Goal: Task Accomplishment & Management: Use online tool/utility

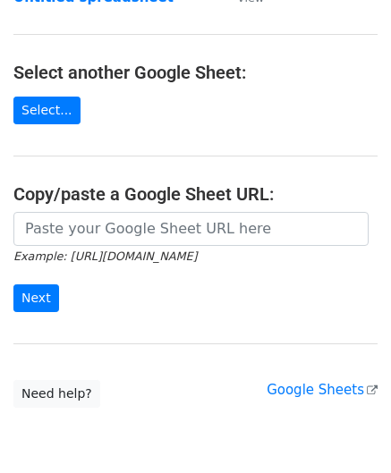
scroll to position [179, 0]
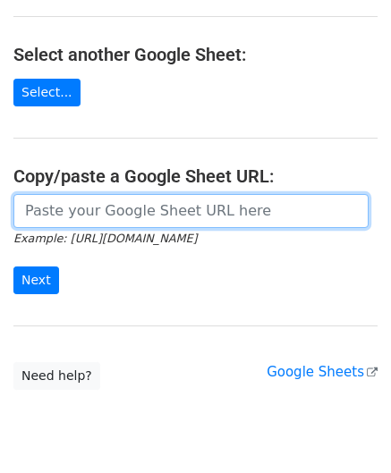
click at [66, 225] on input "url" at bounding box center [190, 211] width 355 height 34
paste input "https://docs.google.com/spreadsheets/d/1BxwzgeX9aSr6NOfesAnG-PvGxDH99I5gz5iWFdN…"
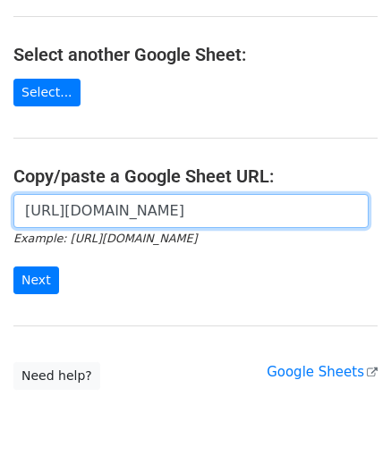
scroll to position [0, 387]
type input "https://docs.google.com/spreadsheets/d/1BxwzgeX9aSr6NOfesAnG-PvGxDH99I5gz5iWFdN…"
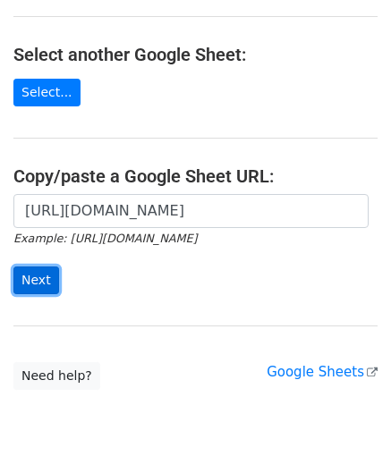
click at [36, 267] on input "Next" at bounding box center [36, 280] width 46 height 28
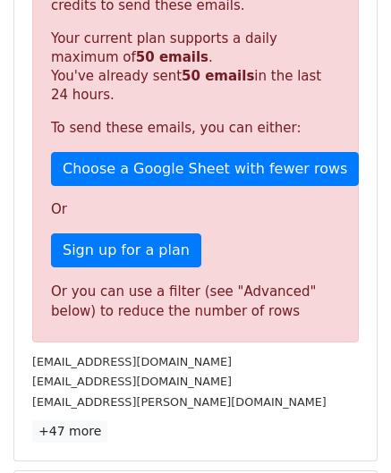
scroll to position [604, 0]
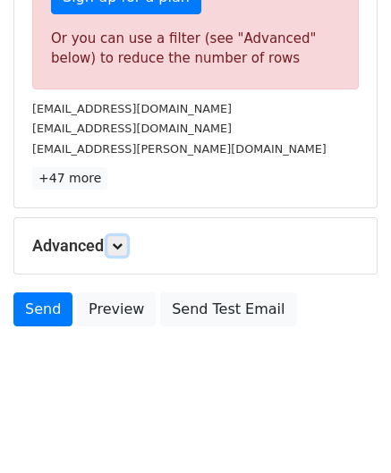
drag, startPoint x: 120, startPoint y: 240, endPoint x: 124, endPoint y: 253, distance: 14.1
click at [120, 241] on icon at bounding box center [117, 246] width 11 height 11
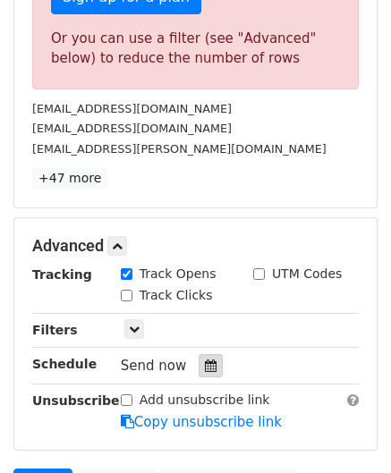
click at [205, 361] on icon at bounding box center [211, 365] width 12 height 13
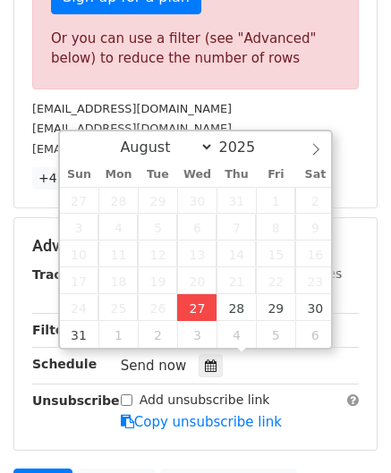
type input "[DATE] 12:00"
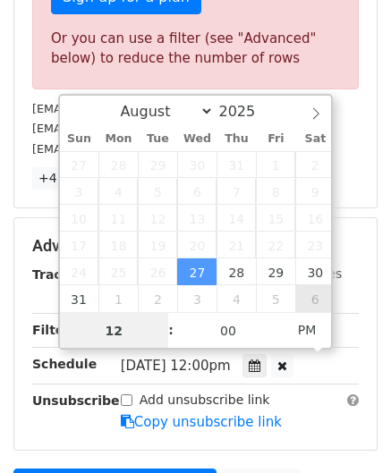
paste input "6"
type input "6"
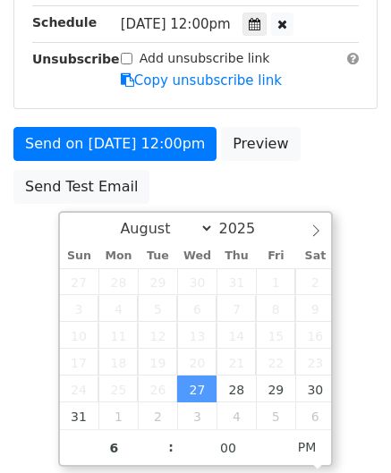
type input "[DATE] 18:00"
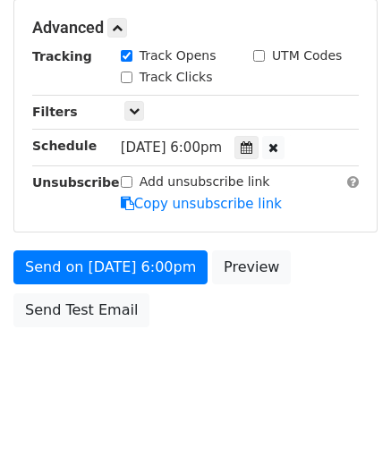
scroll to position [820, 0]
